Goal: Information Seeking & Learning: Learn about a topic

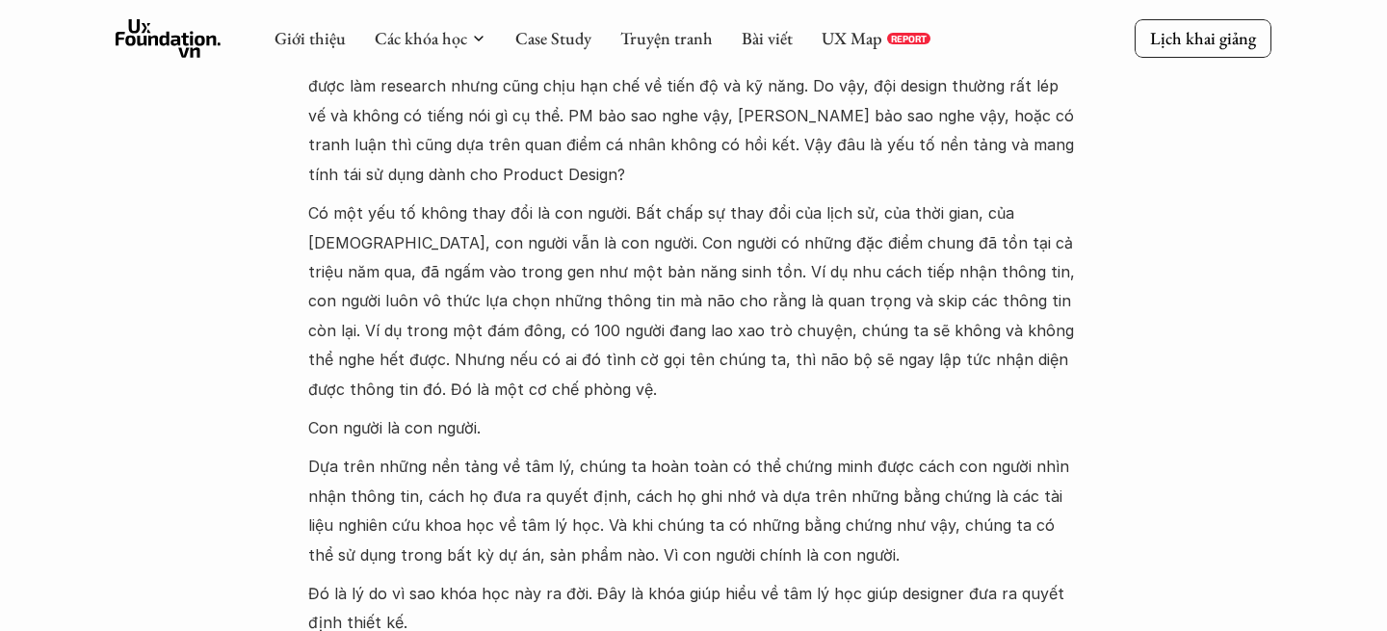
scroll to position [2126, 0]
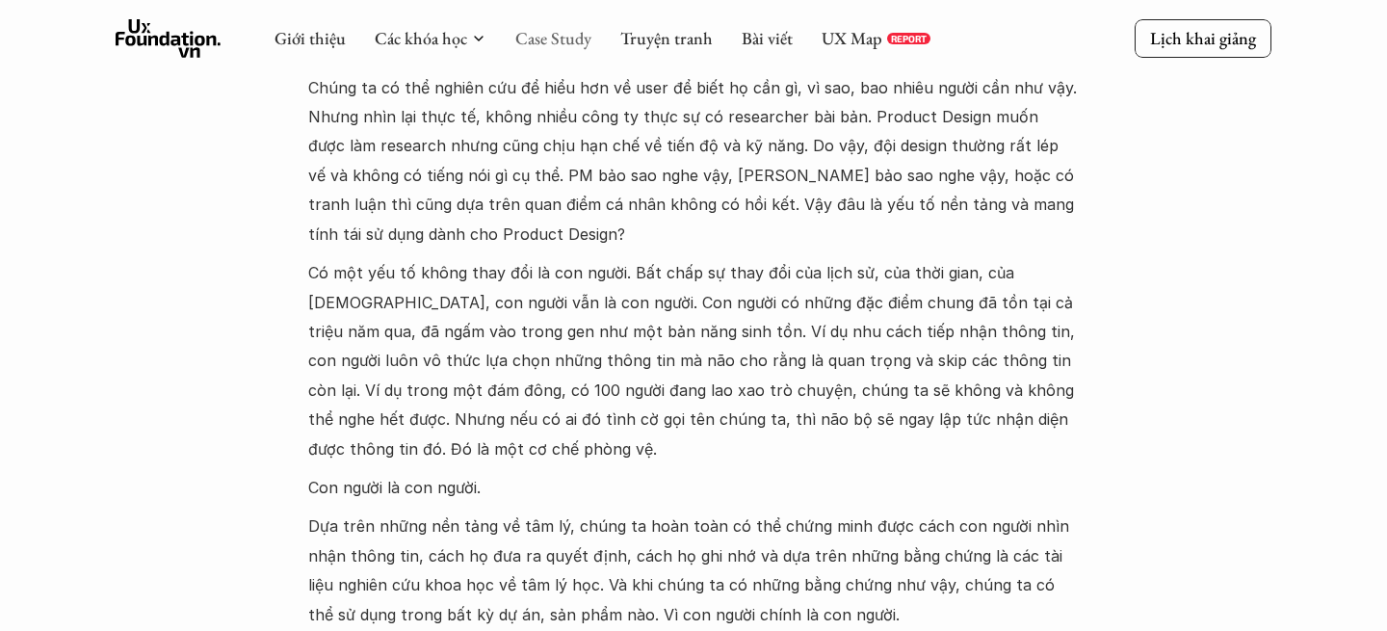
click at [556, 47] on link "Case Study" at bounding box center [553, 38] width 76 height 22
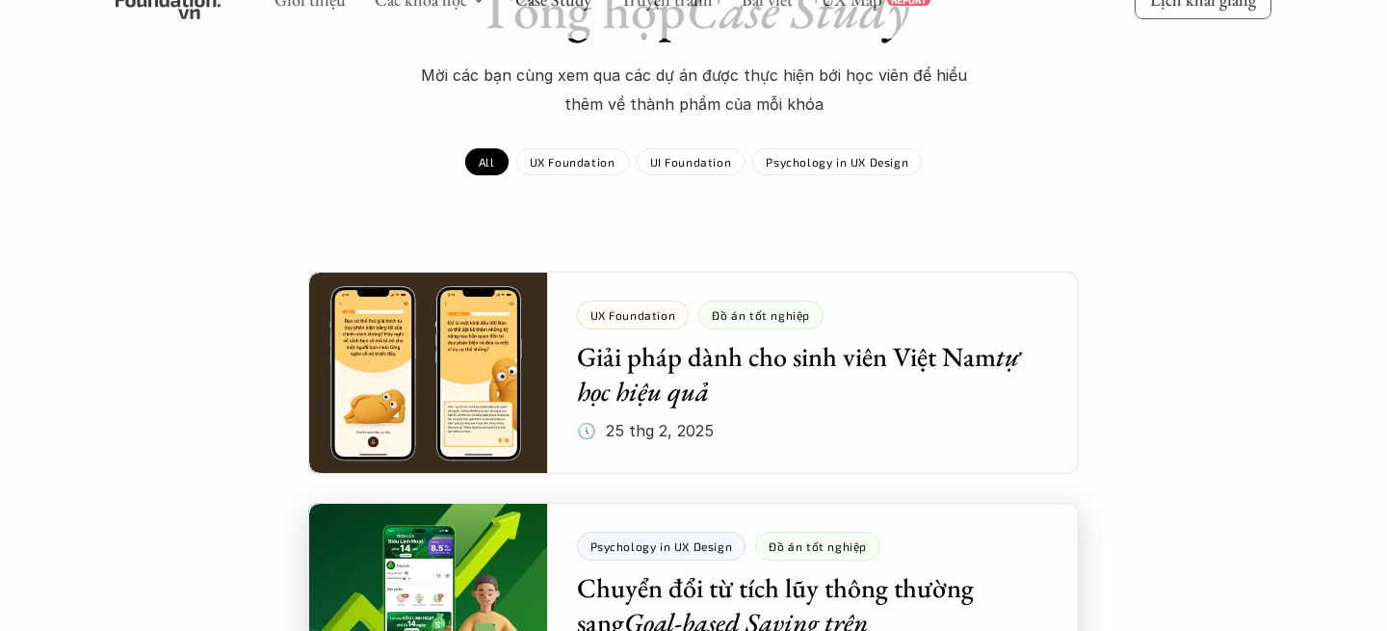
scroll to position [93, 0]
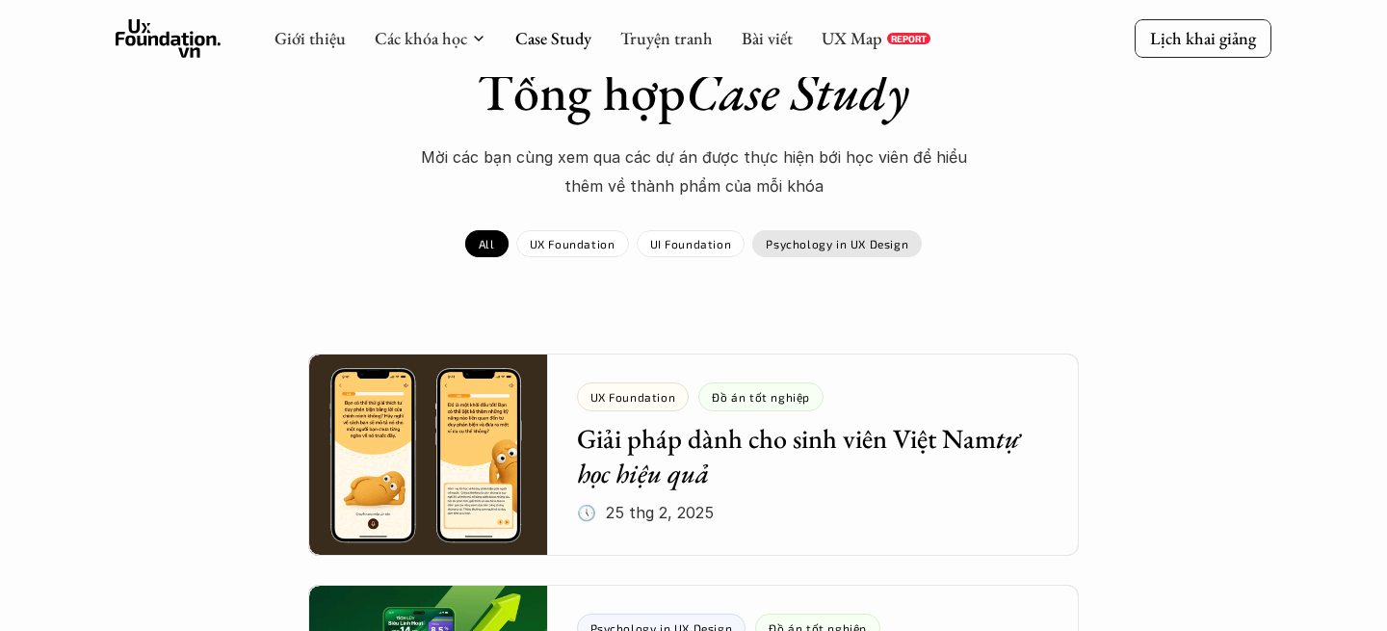
click at [828, 242] on p "Psychology in UX Design" at bounding box center [837, 243] width 143 height 13
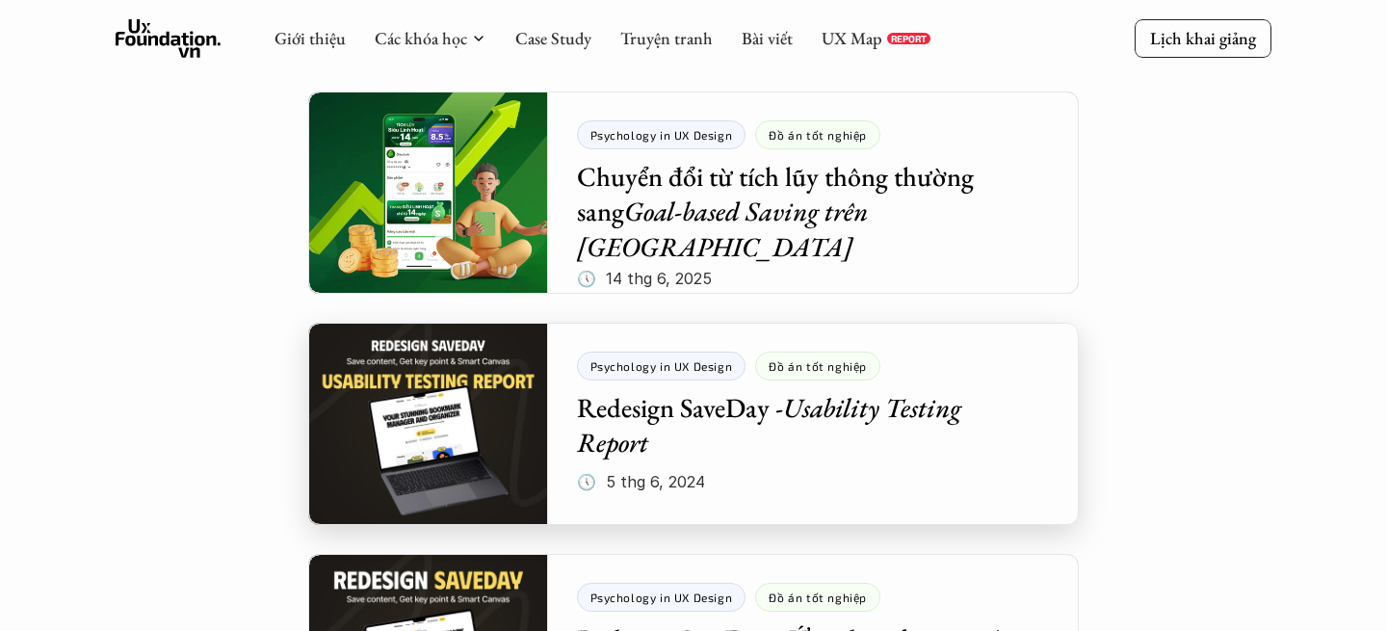
scroll to position [324, 0]
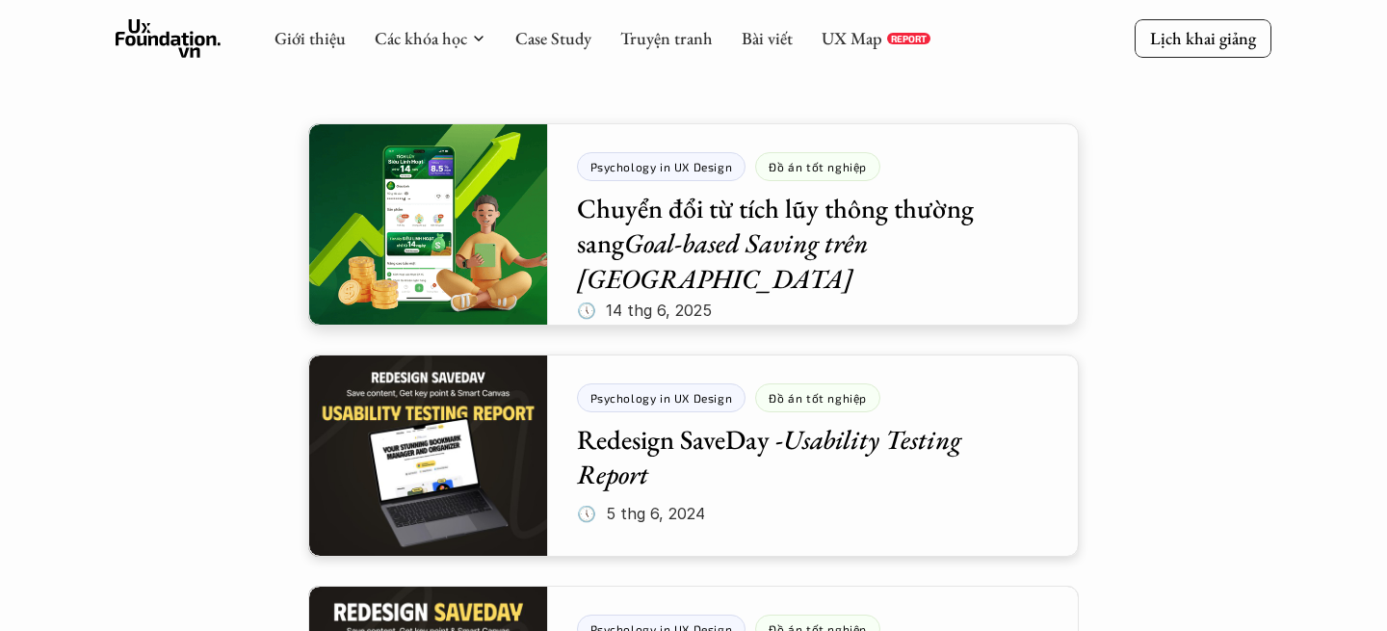
click at [502, 258] on div at bounding box center [693, 224] width 771 height 202
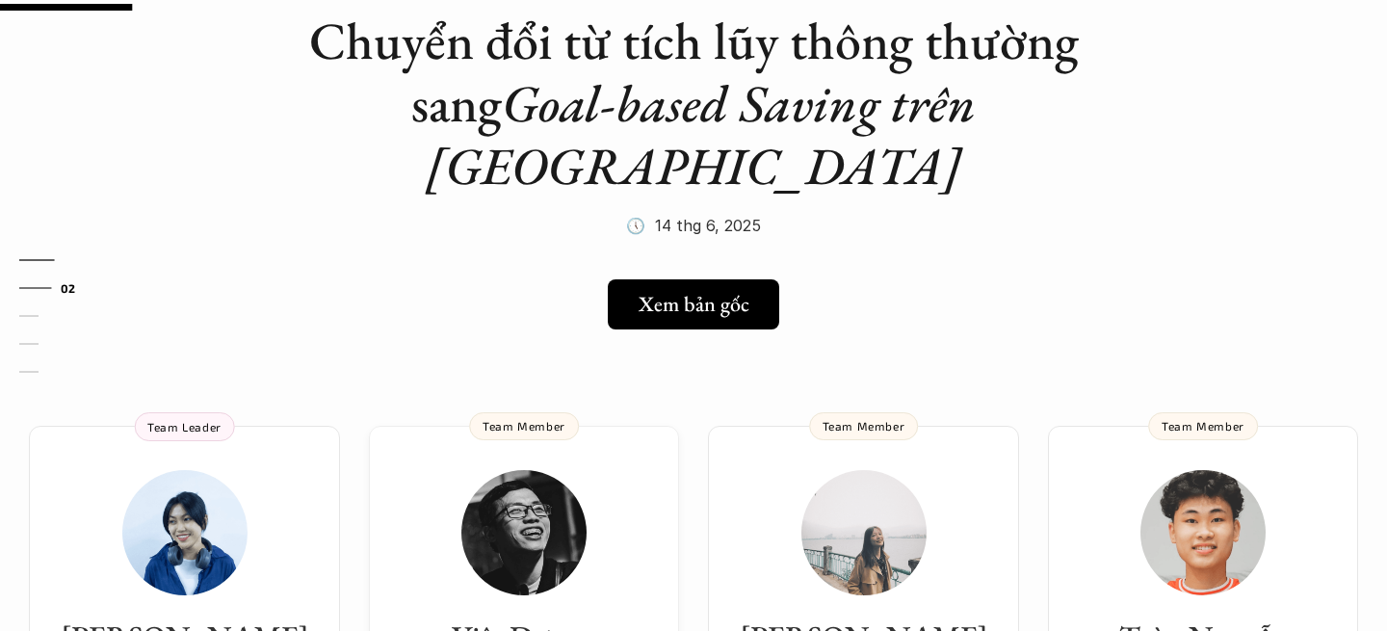
scroll to position [229, 0]
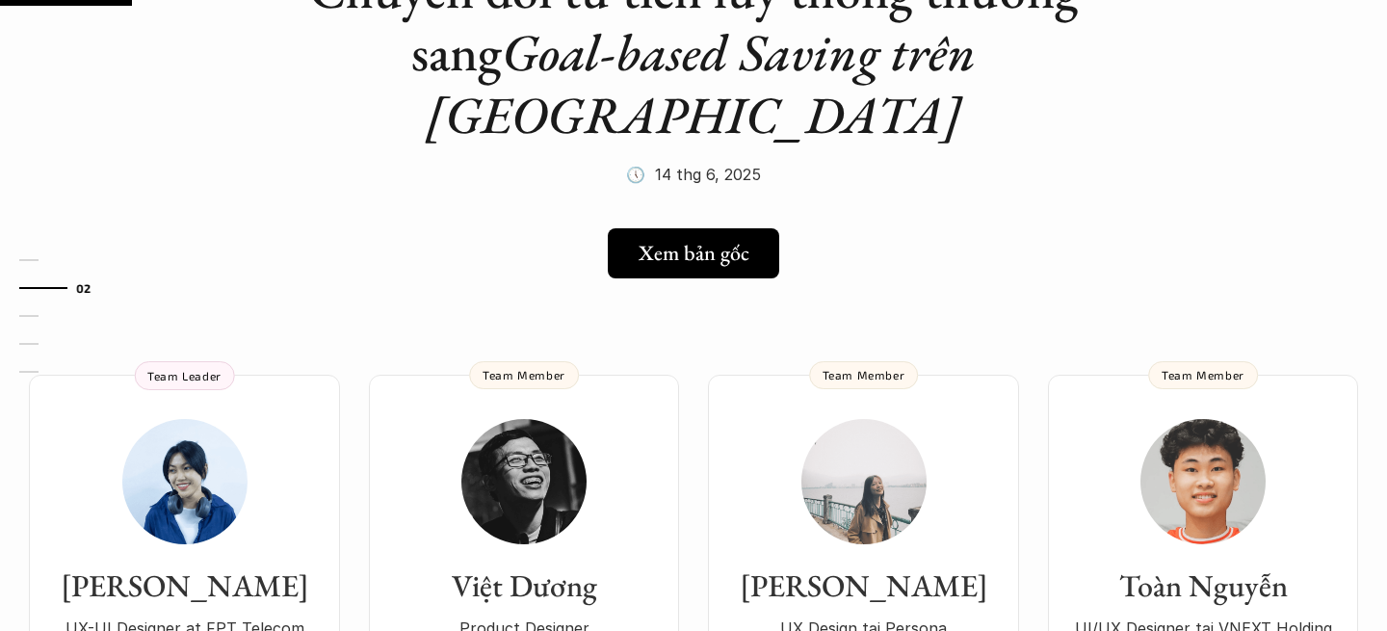
click at [714, 241] on h5 "Xem bản gốc" at bounding box center [688, 253] width 111 height 25
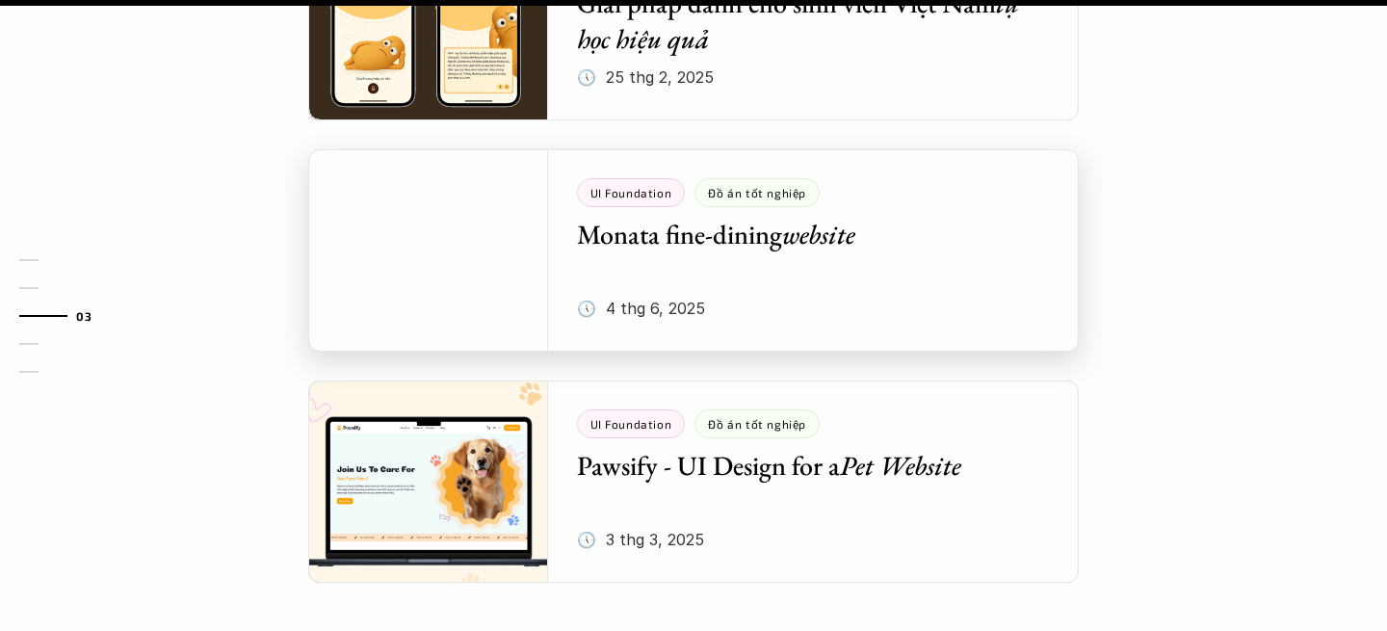
scroll to position [2675, 0]
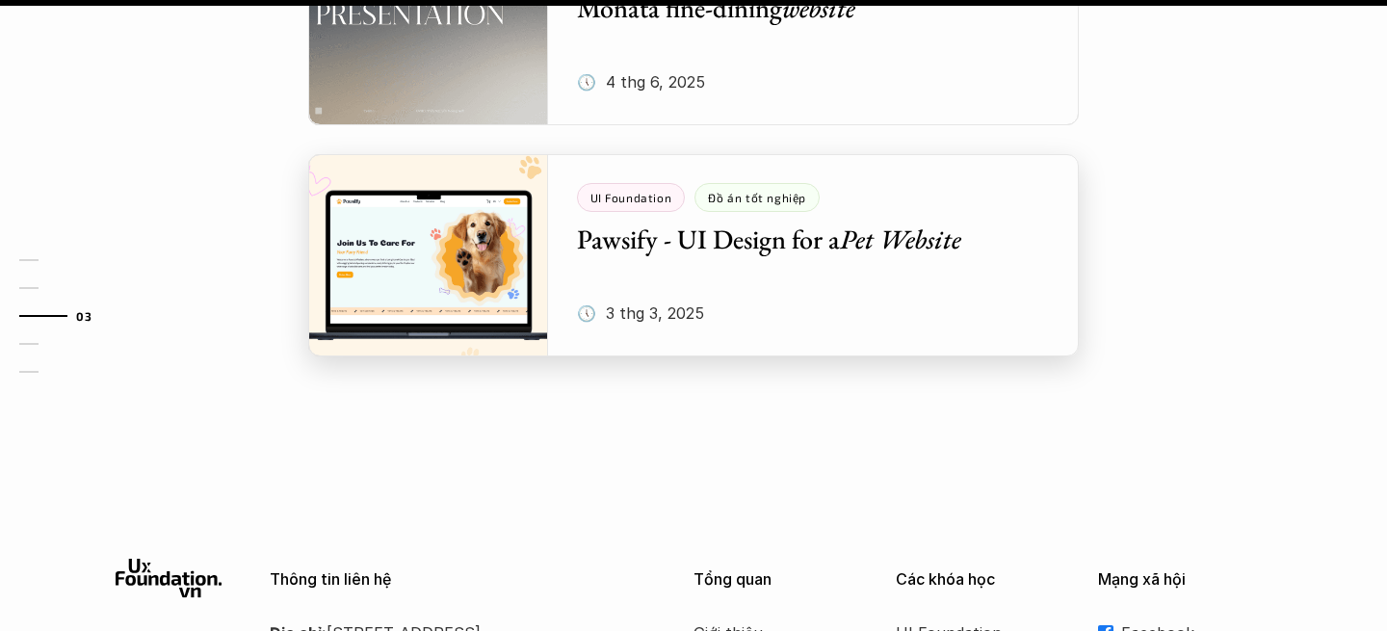
click at [711, 194] on div at bounding box center [693, 255] width 771 height 202
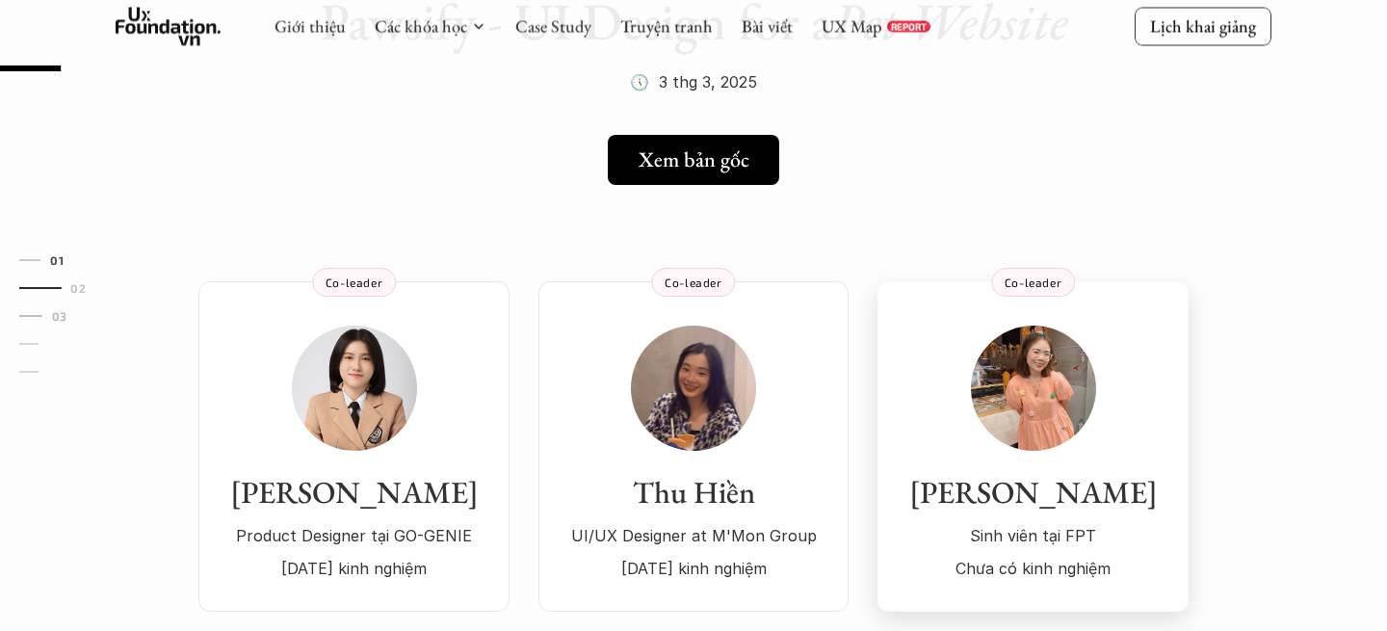
scroll to position [101, 0]
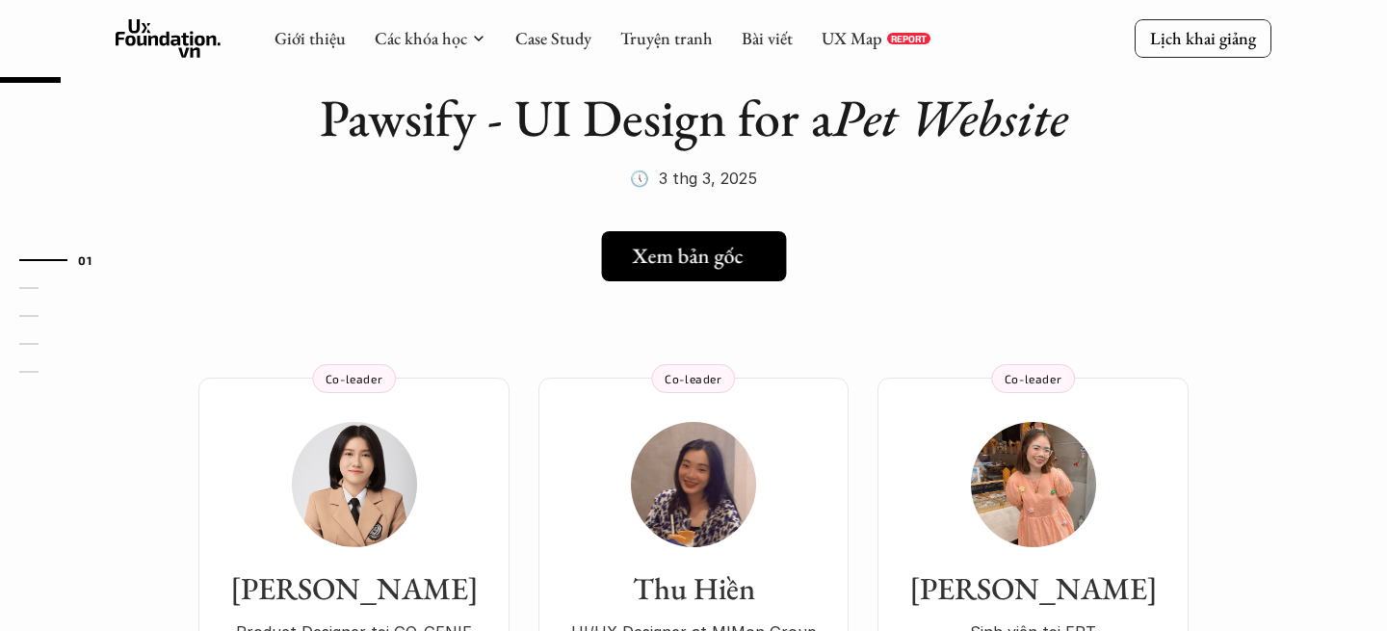
click at [704, 251] on h5 "Xem bản gốc" at bounding box center [687, 256] width 111 height 25
